Goal: Communication & Community: Answer question/provide support

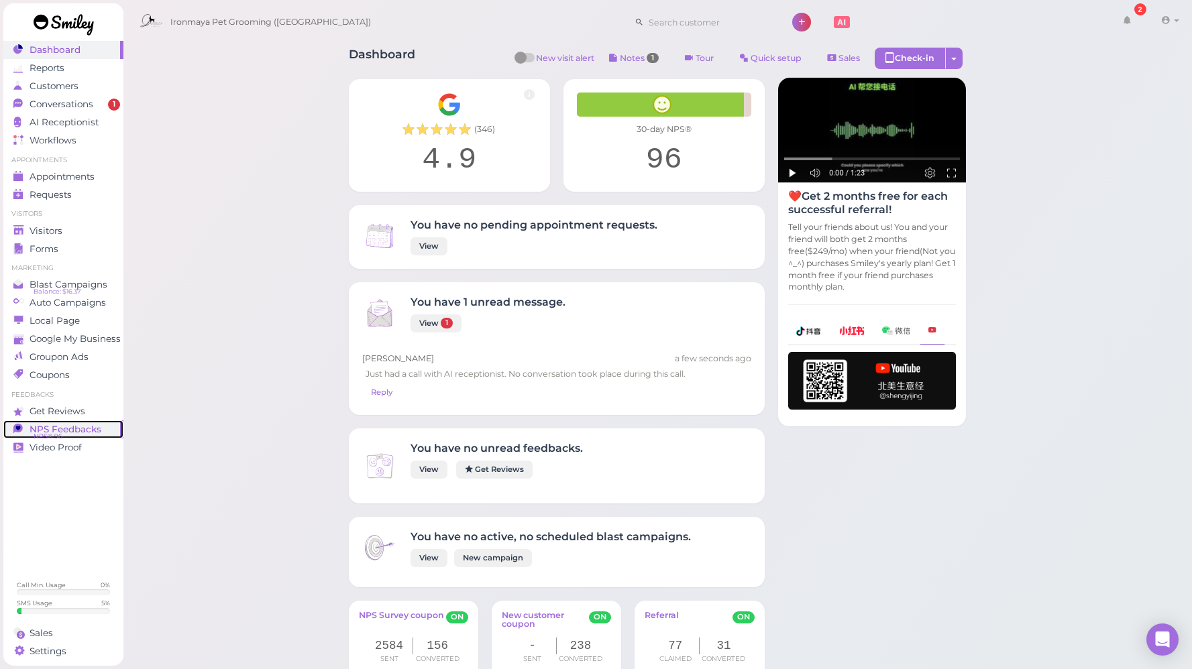
click at [80, 429] on span "NPS Feedbacks" at bounding box center [66, 429] width 72 height 11
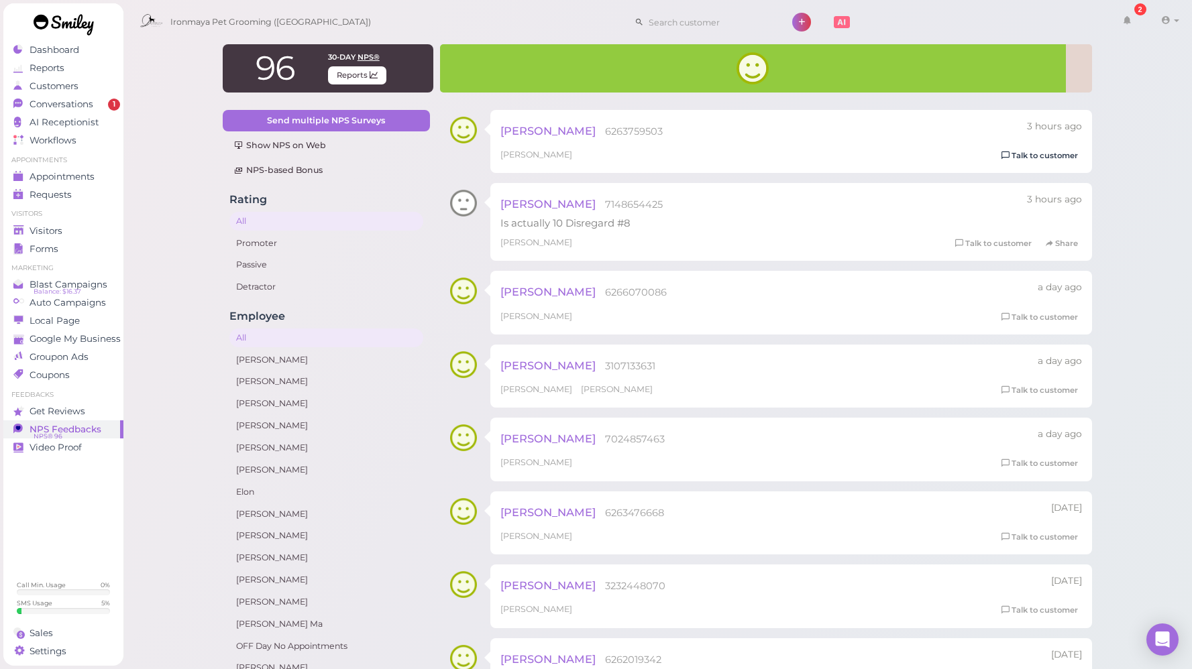
click at [1032, 154] on link "Talk to customer" at bounding box center [1039, 156] width 85 height 14
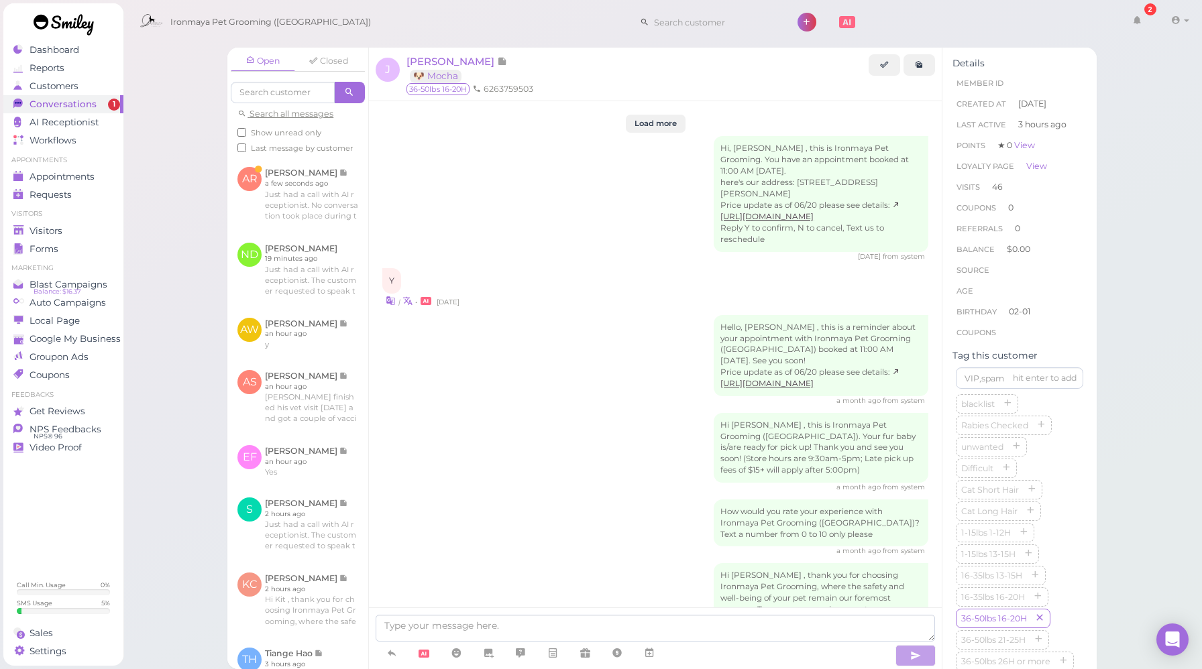
scroll to position [2083, 0]
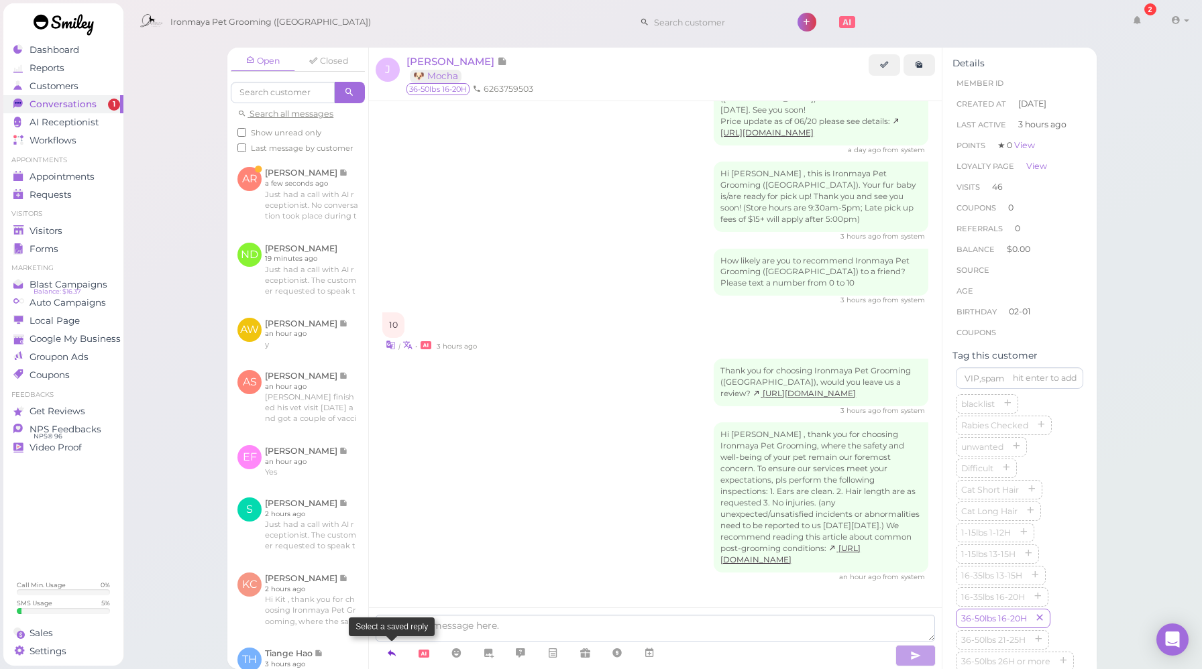
click at [386, 651] on link at bounding box center [392, 653] width 32 height 23
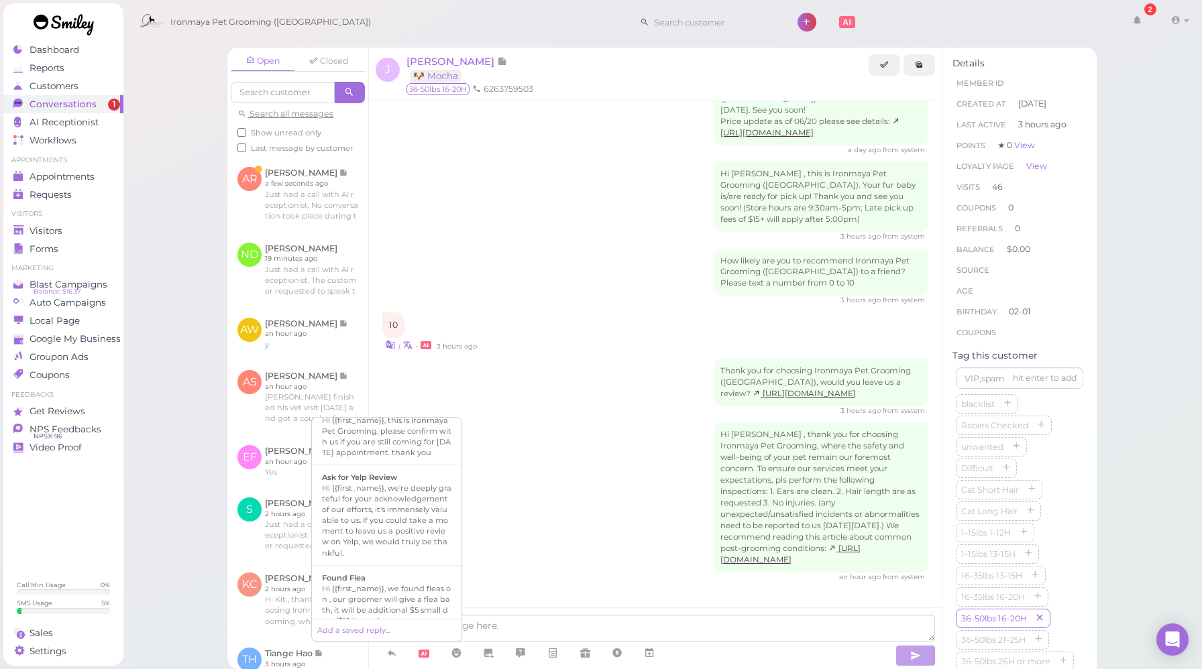
scroll to position [215, 0]
click at [387, 533] on div "Hi {{first_name}}, we're deeply grateful for your acknowledgement of our effort…" at bounding box center [386, 519] width 129 height 75
type textarea "Hi {{first_name}}, we're deeply grateful for your acknowledgement of our effort…"
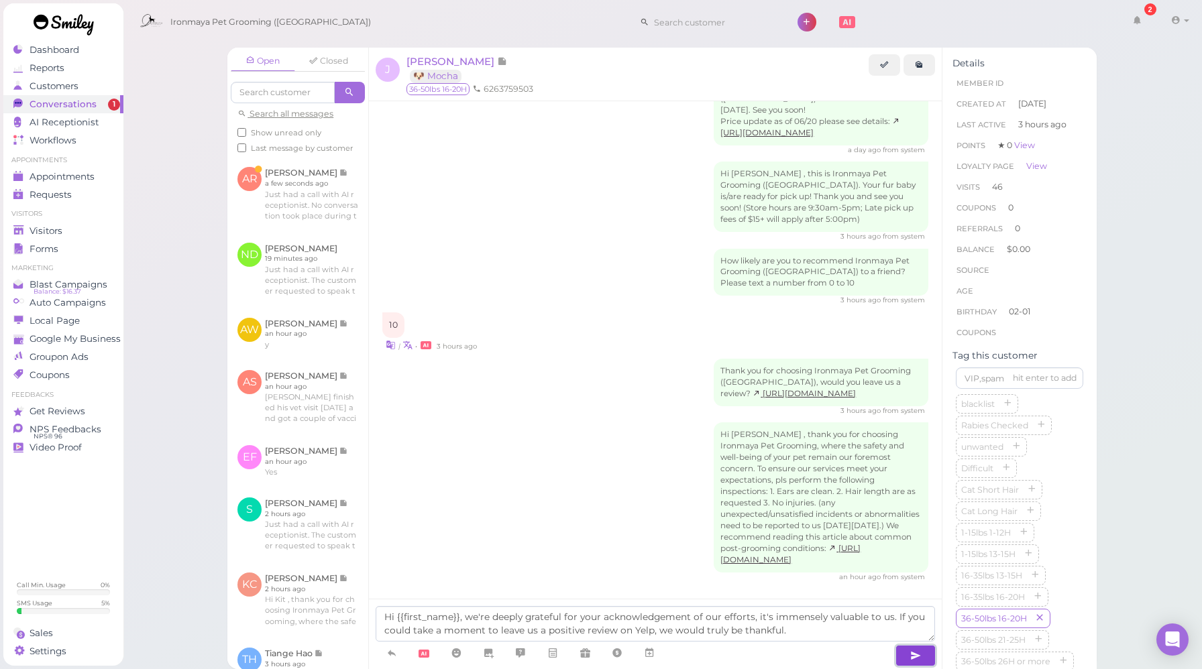
click at [907, 654] on button "button" at bounding box center [915, 655] width 40 height 21
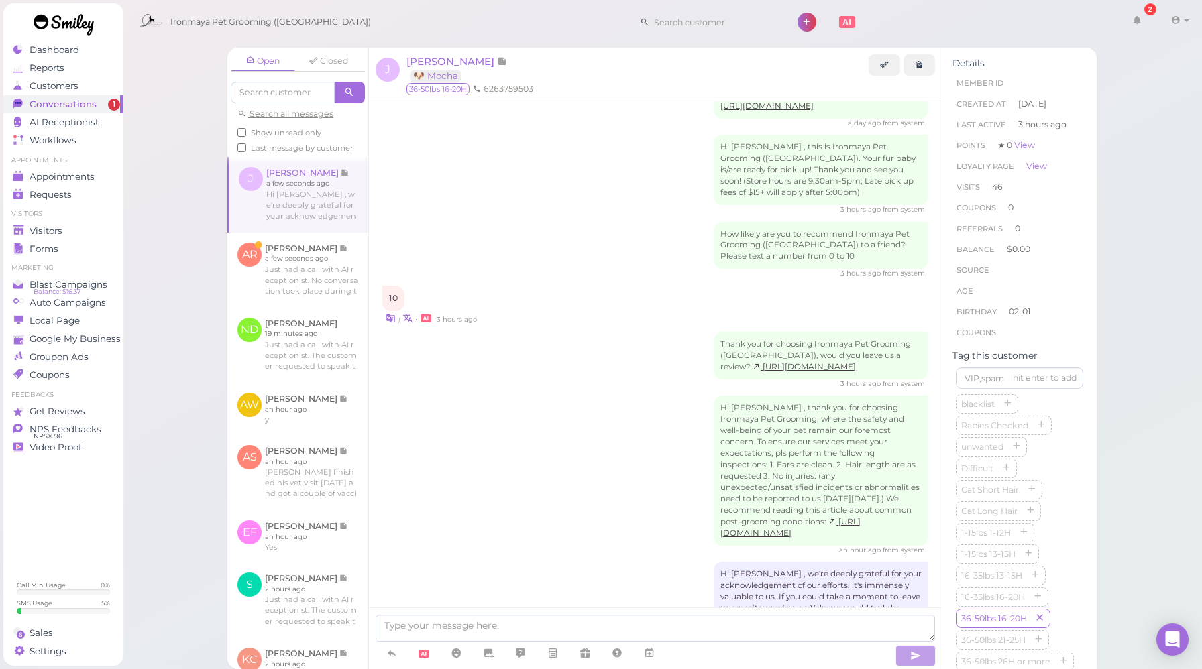
scroll to position [2160, 0]
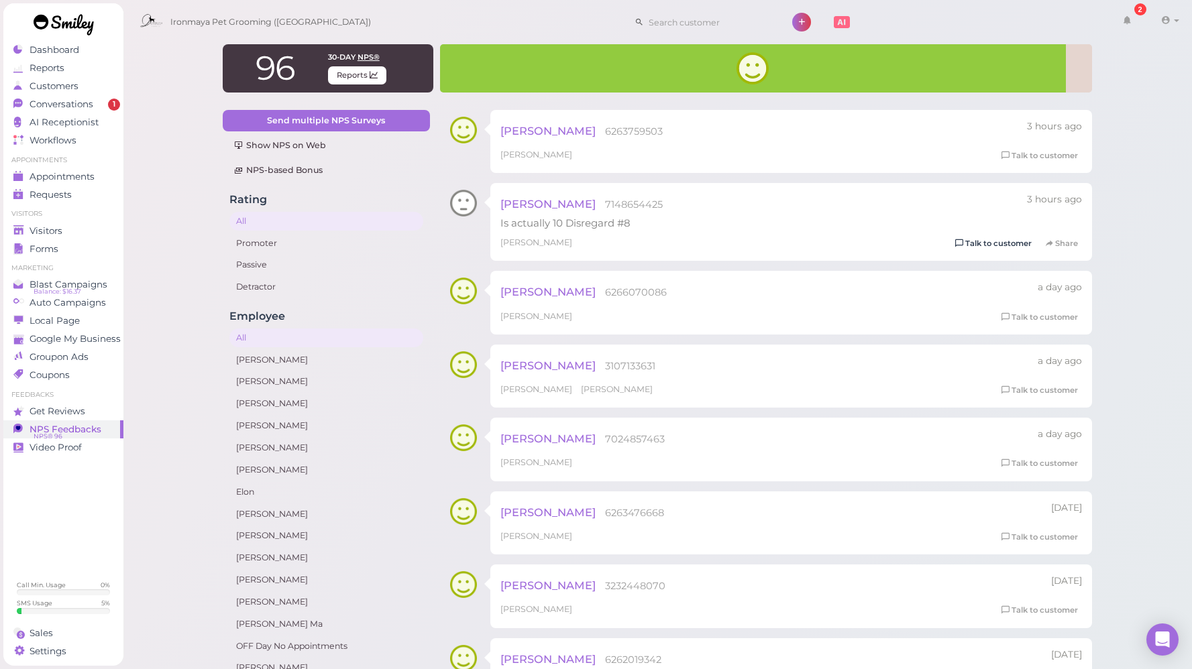
click at [996, 241] on link "Talk to customer" at bounding box center [993, 244] width 85 height 14
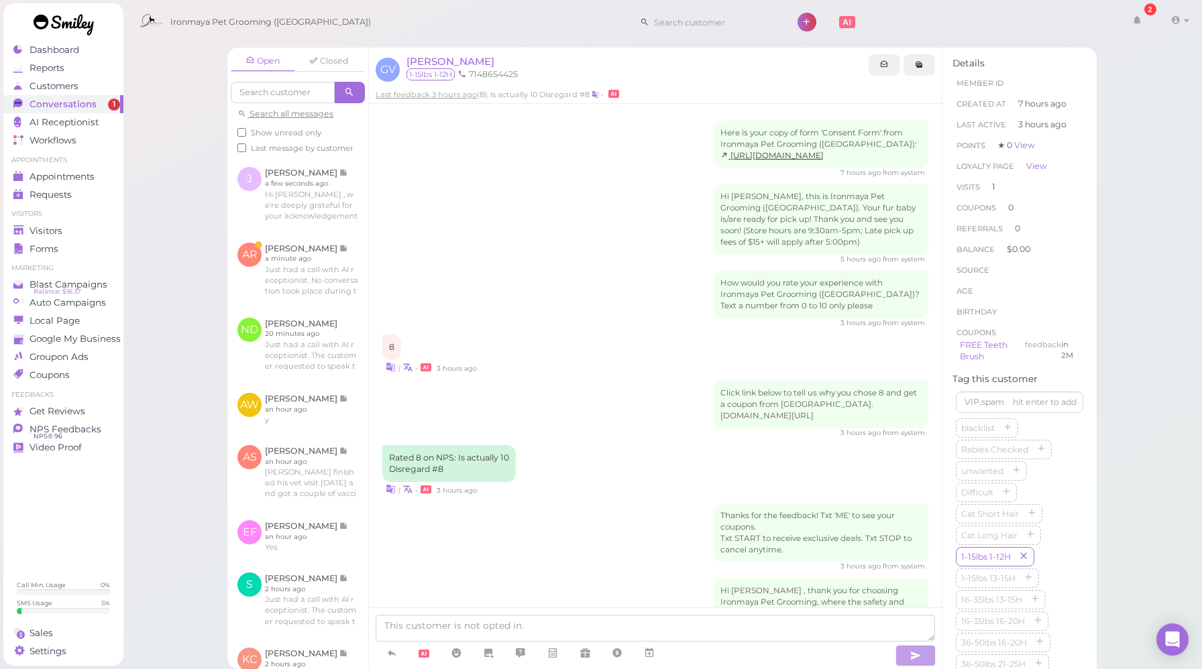
scroll to position [166, 0]
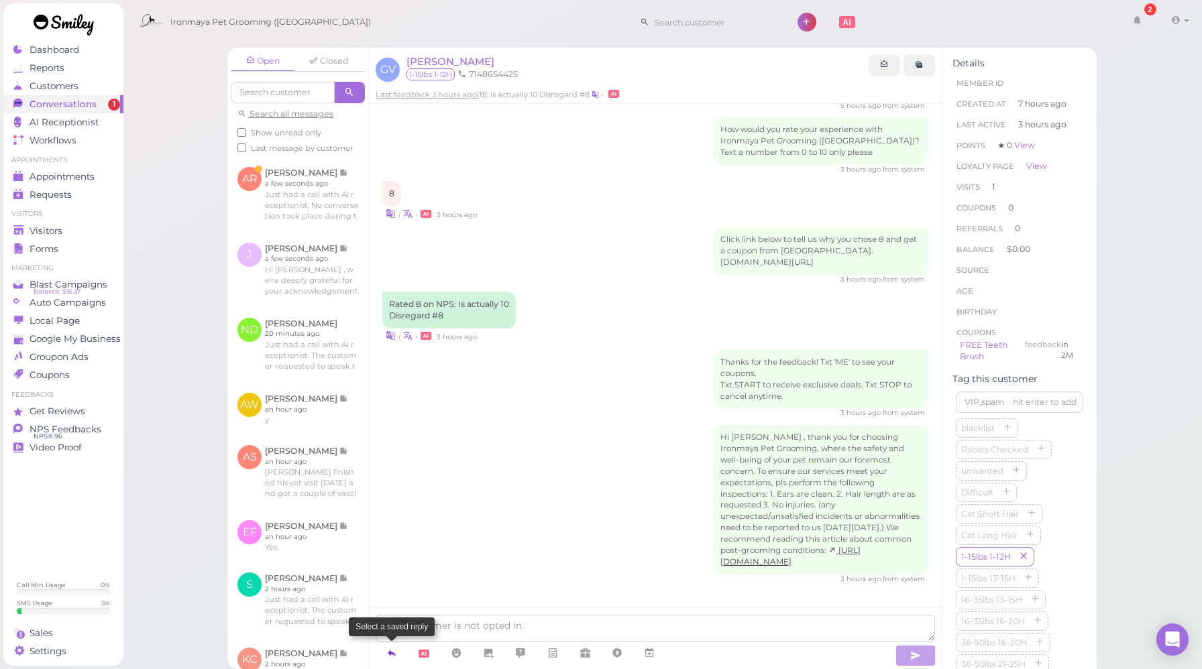
click at [397, 653] on link at bounding box center [392, 653] width 32 height 23
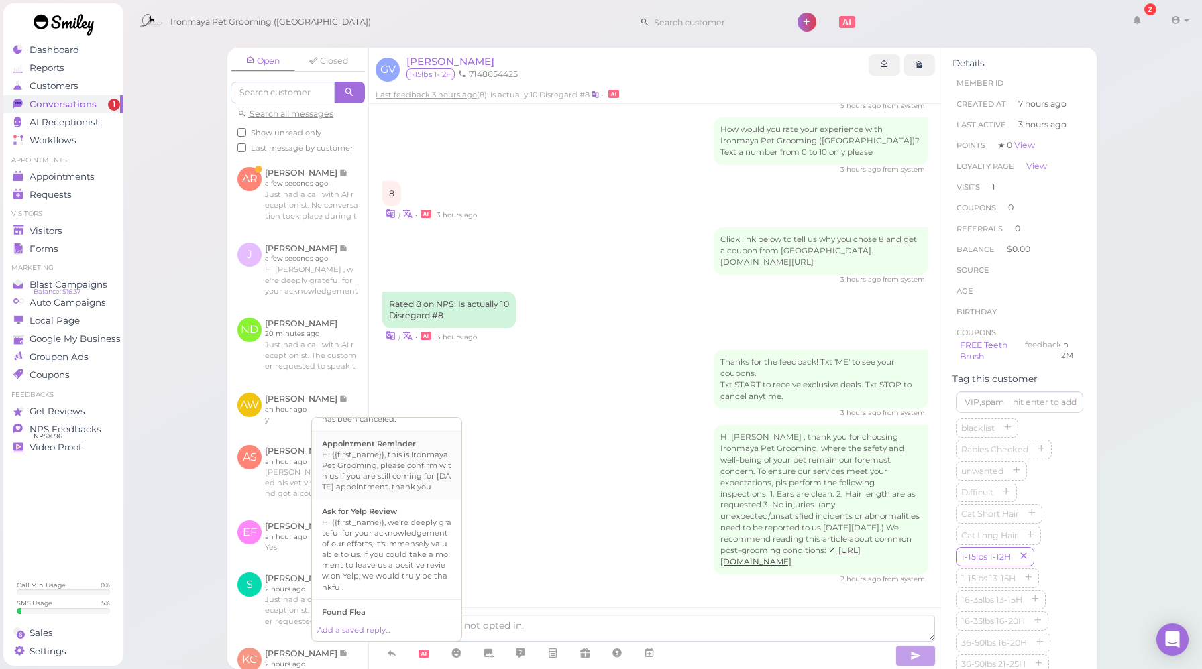
scroll to position [189, 0]
click at [411, 543] on div "Hi {{first_name}}, we're deeply grateful for your acknowledgement of our effort…" at bounding box center [386, 544] width 129 height 75
type textarea "Hi {{first_name}}, we're deeply grateful for your acknowledgement of our effort…"
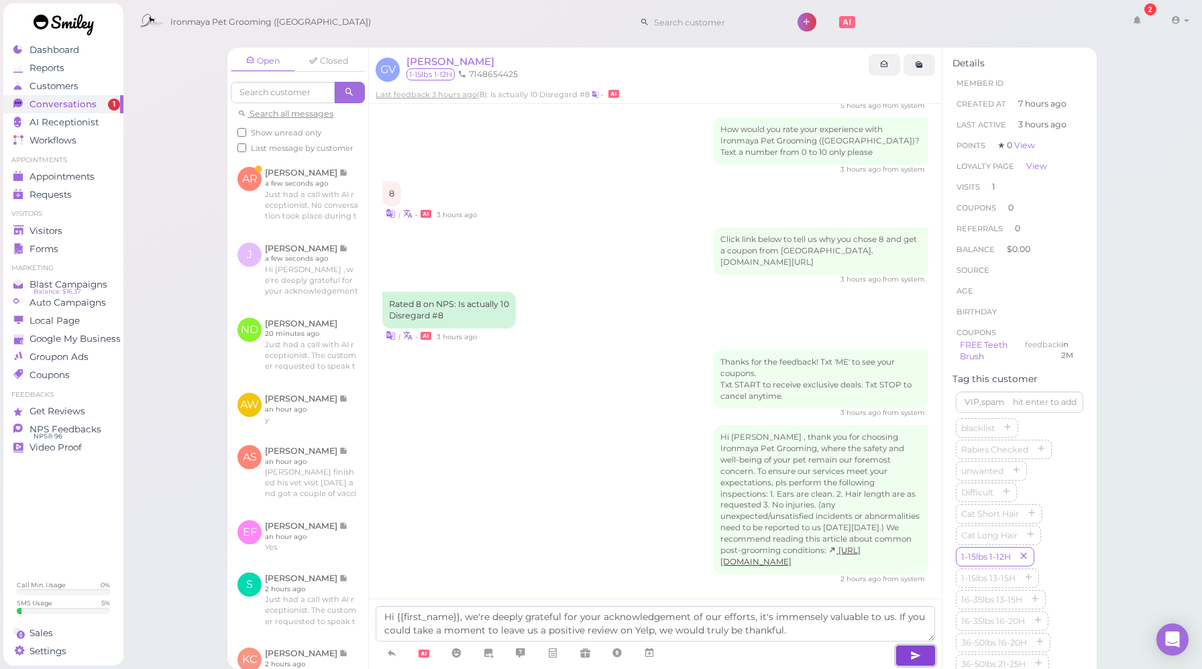
click at [922, 654] on button "button" at bounding box center [915, 655] width 40 height 21
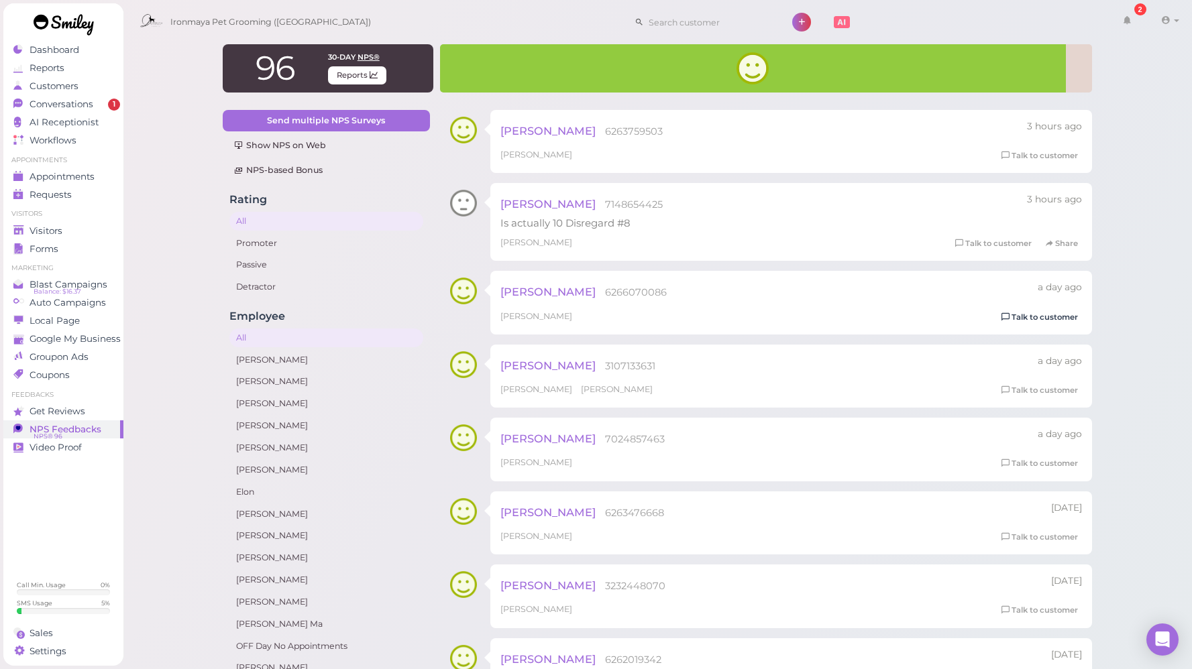
click at [1029, 314] on link "Talk to customer" at bounding box center [1039, 318] width 85 height 14
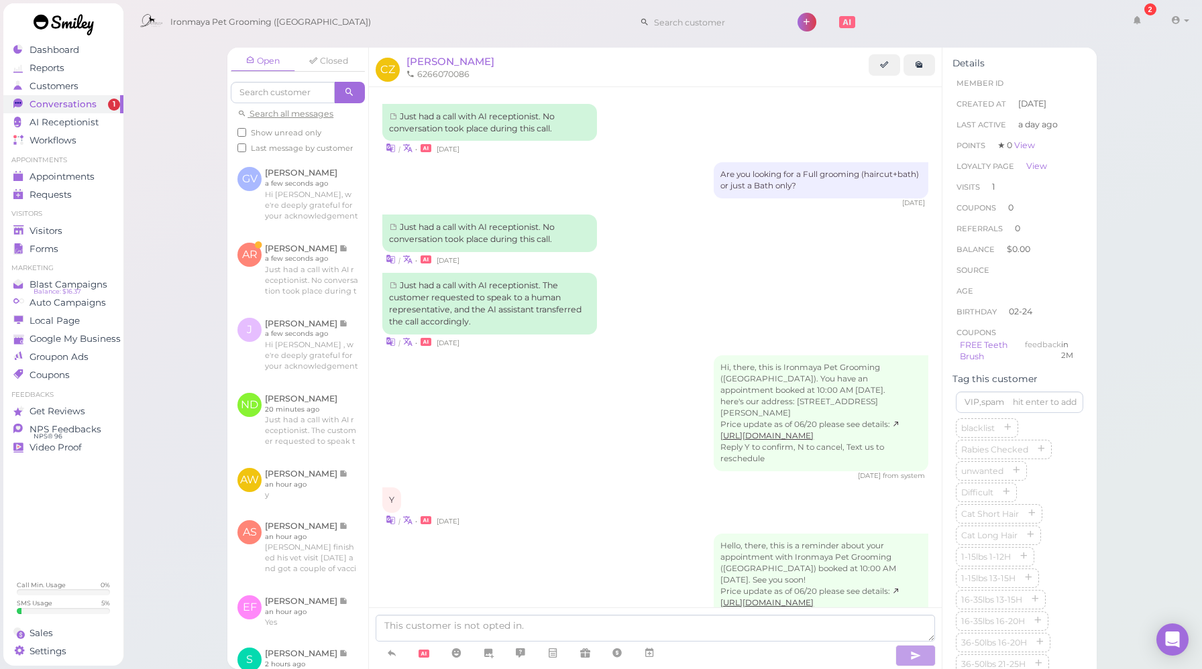
scroll to position [871, 0]
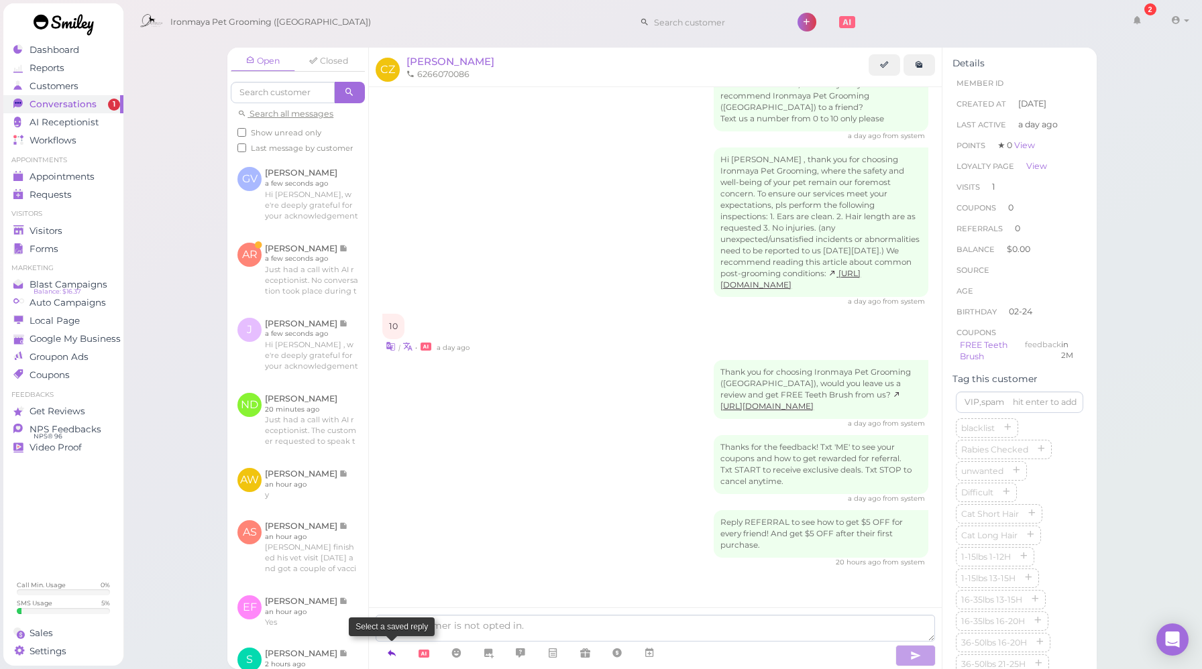
click at [392, 648] on icon at bounding box center [391, 653] width 11 height 13
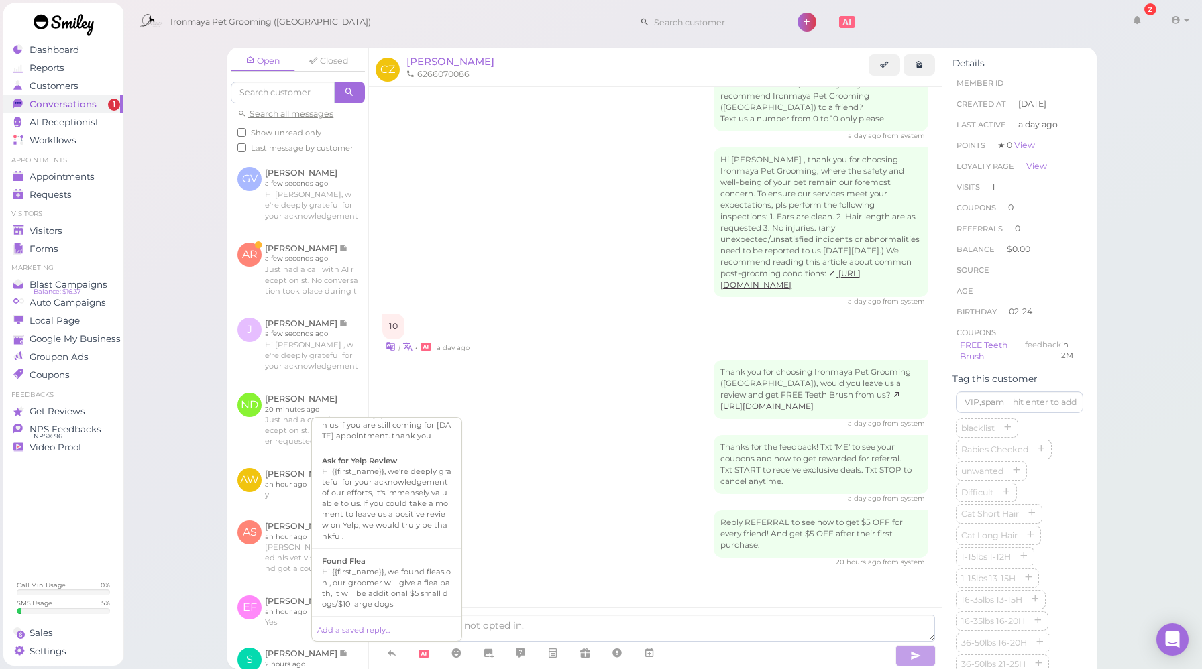
scroll to position [234, 0]
click at [389, 516] on div "Hi {{first_name}}, we're deeply grateful for your acknowledgement of our effort…" at bounding box center [386, 499] width 129 height 75
type textarea "Hi {{first_name}}, we're deeply grateful for your acknowledgement of our effort…"
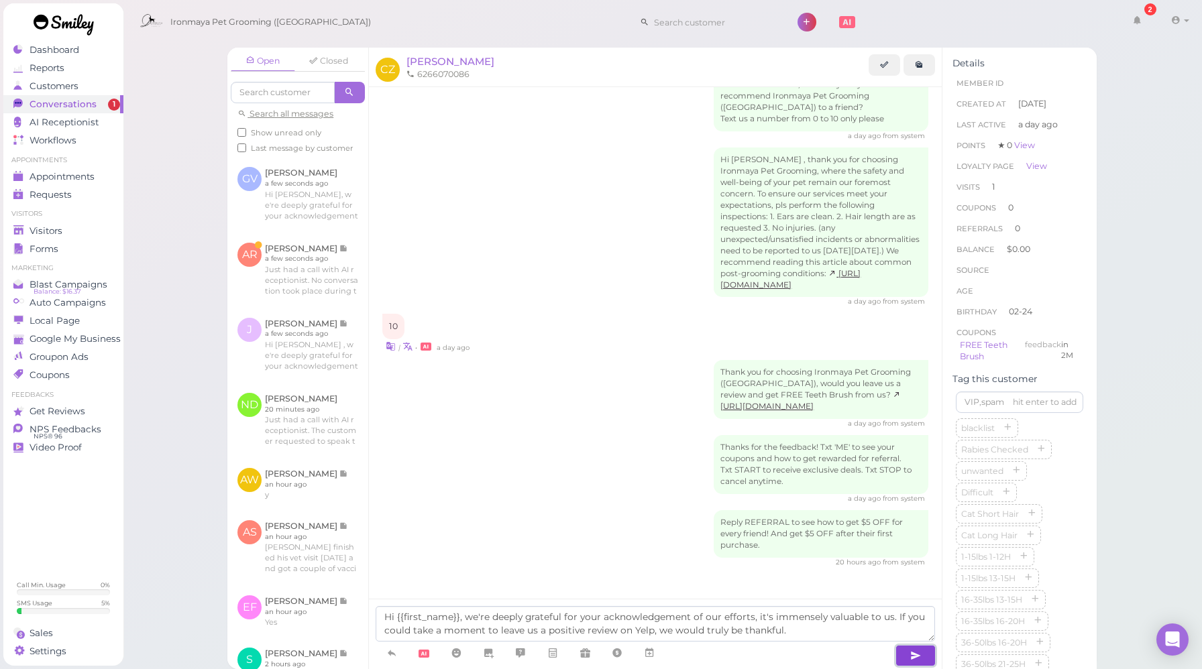
click at [907, 653] on button "button" at bounding box center [915, 655] width 40 height 21
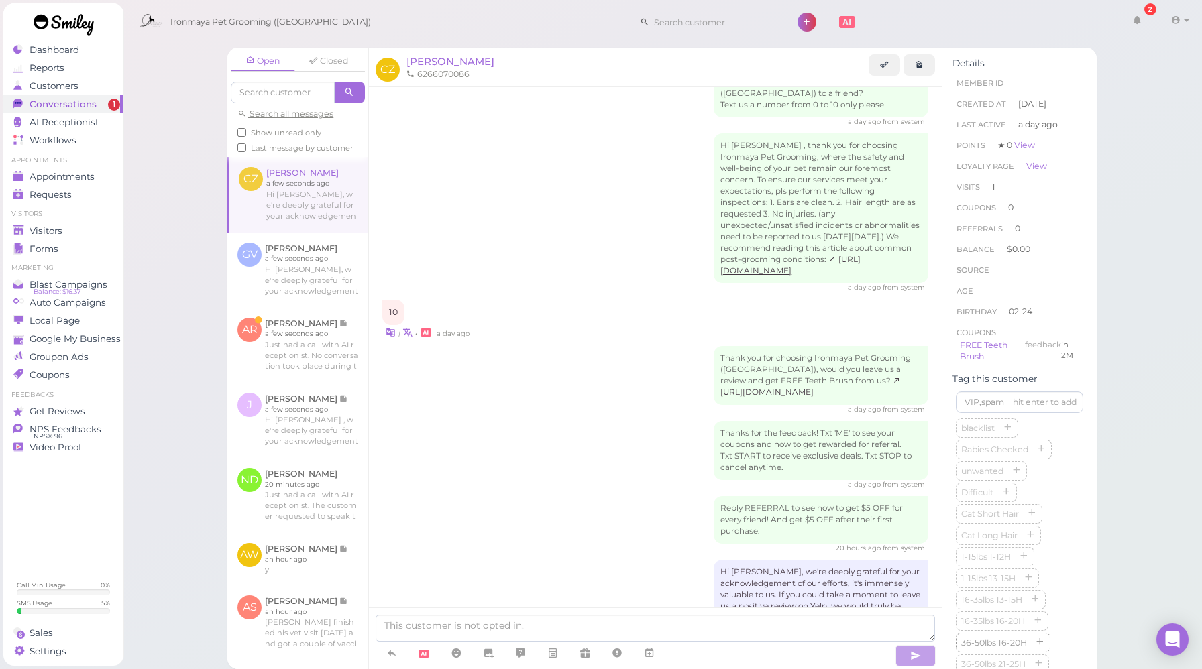
scroll to position [948, 0]
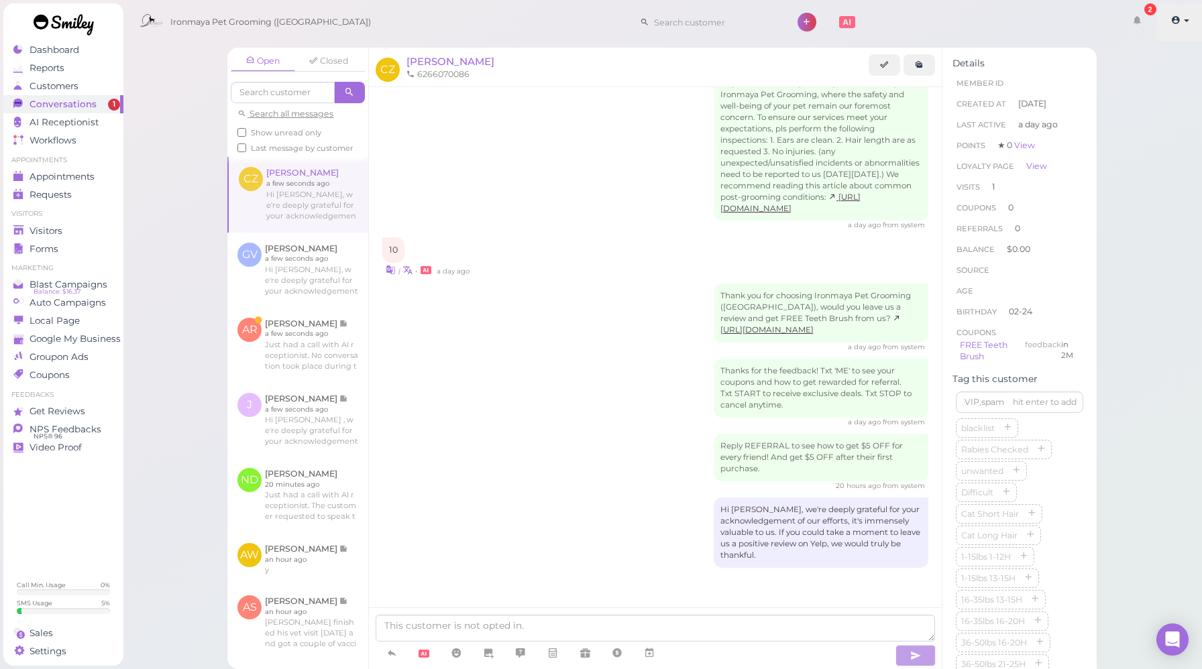
click at [1175, 12] on link at bounding box center [1180, 22] width 48 height 38
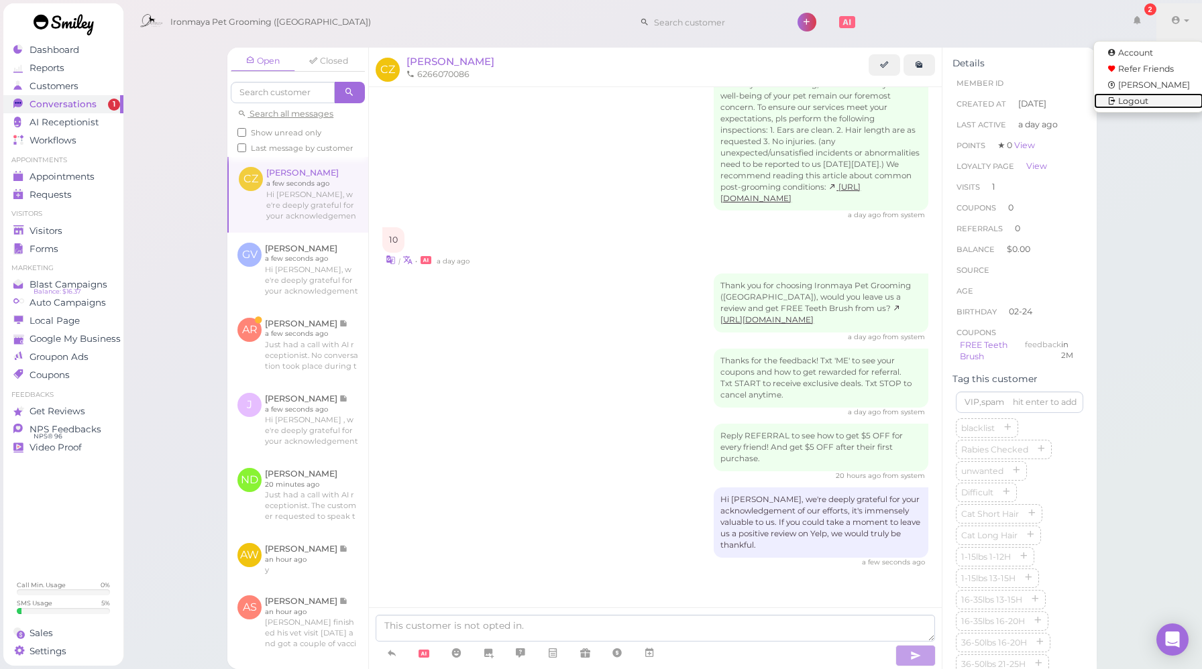
click at [1137, 108] on link "Logout" at bounding box center [1148, 101] width 109 height 16
